Goal: Download file/media

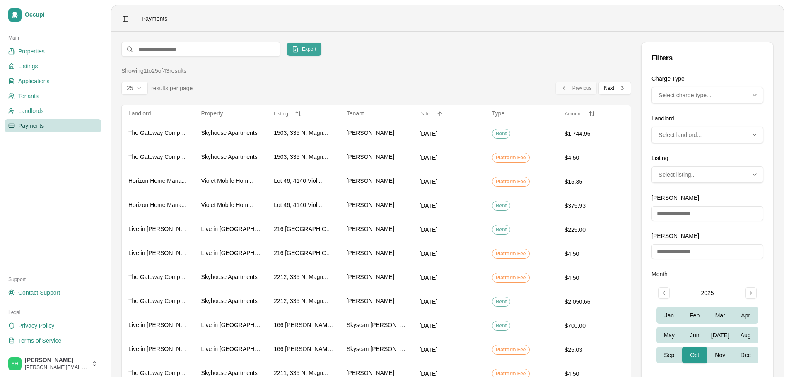
click at [313, 52] on span "Export" at bounding box center [309, 49] width 14 height 7
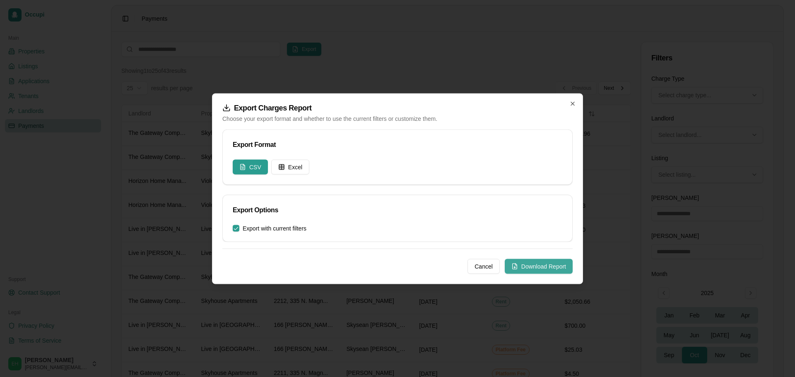
click at [558, 265] on button "Download Report" at bounding box center [539, 266] width 68 height 15
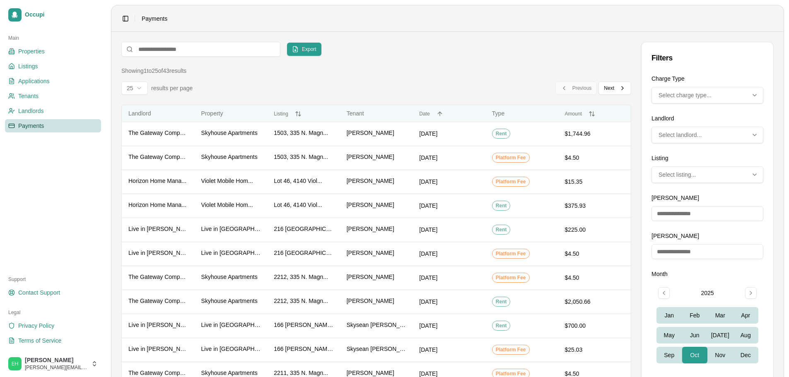
drag, startPoint x: 509, startPoint y: 58, endPoint x: 589, endPoint y: 118, distance: 100.3
click at [509, 58] on div "Export Filters Showing 1 to 25 of 43 results 25 results per page Previous Previ…" at bounding box center [376, 382] width 510 height 681
click at [668, 356] on button "Sep" at bounding box center [669, 355] width 26 height 17
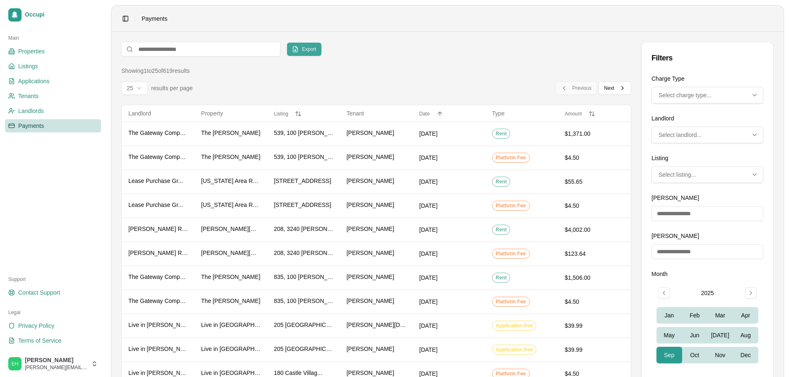
click at [301, 48] on button "Export" at bounding box center [304, 49] width 34 height 13
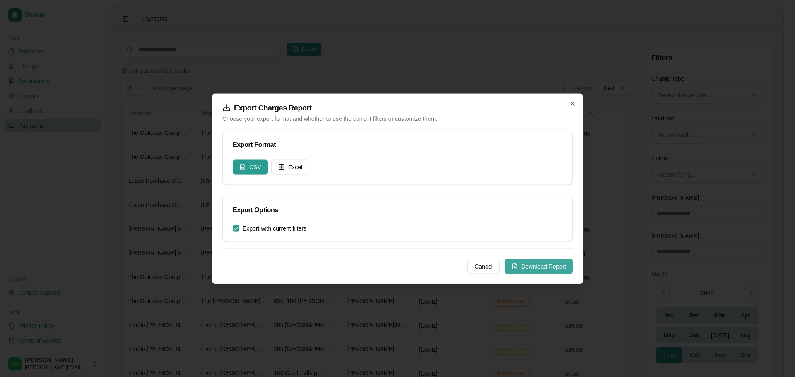
click at [556, 262] on button "Download Report" at bounding box center [539, 266] width 68 height 15
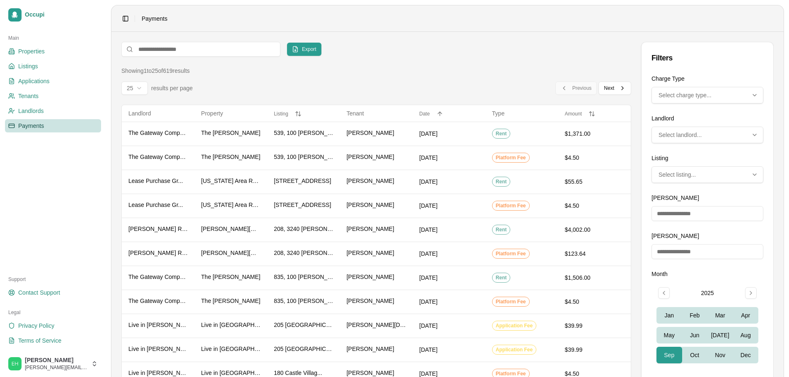
drag, startPoint x: 402, startPoint y: 73, endPoint x: 404, endPoint y: 66, distance: 7.7
click at [402, 73] on div "Showing 1 to 25 of 619 results" at bounding box center [376, 71] width 510 height 8
